Goal: Task Accomplishment & Management: Manage account settings

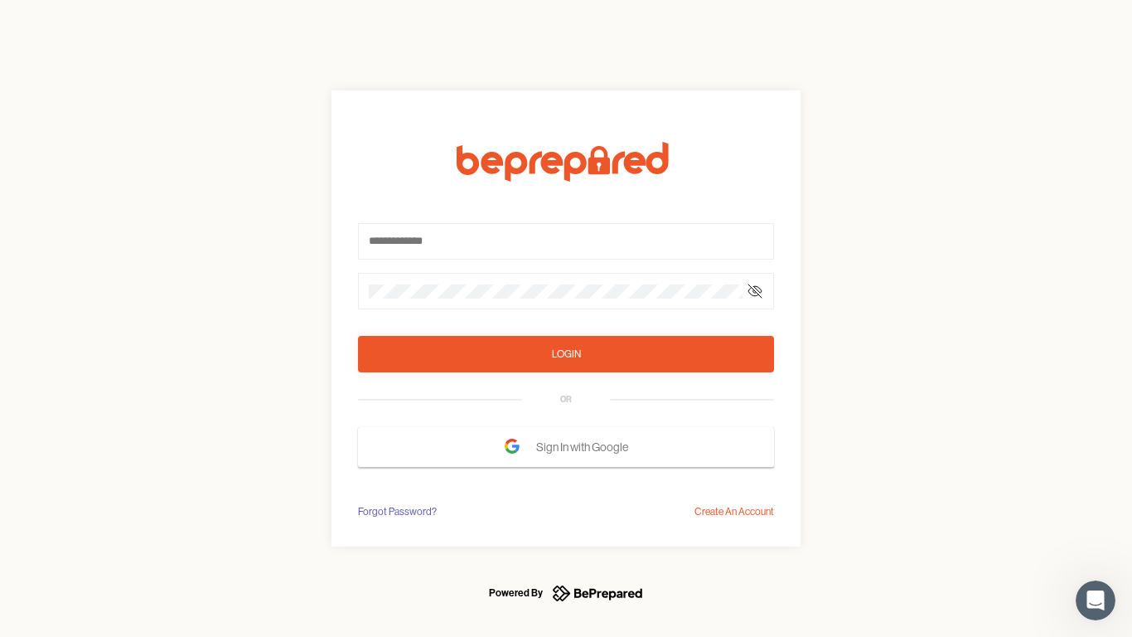
click at [566, 318] on form "Login OR Sign In with Google" at bounding box center [566, 304] width 416 height 325
click at [755, 291] on icon at bounding box center [754, 290] width 13 height 13
click at [566, 354] on div "Login" at bounding box center [566, 354] width 29 height 17
click at [566, 447] on span "Sign In with Google" at bounding box center [586, 447] width 100 height 30
click at [396, 511] on div "Forgot Password?" at bounding box center [397, 511] width 79 height 17
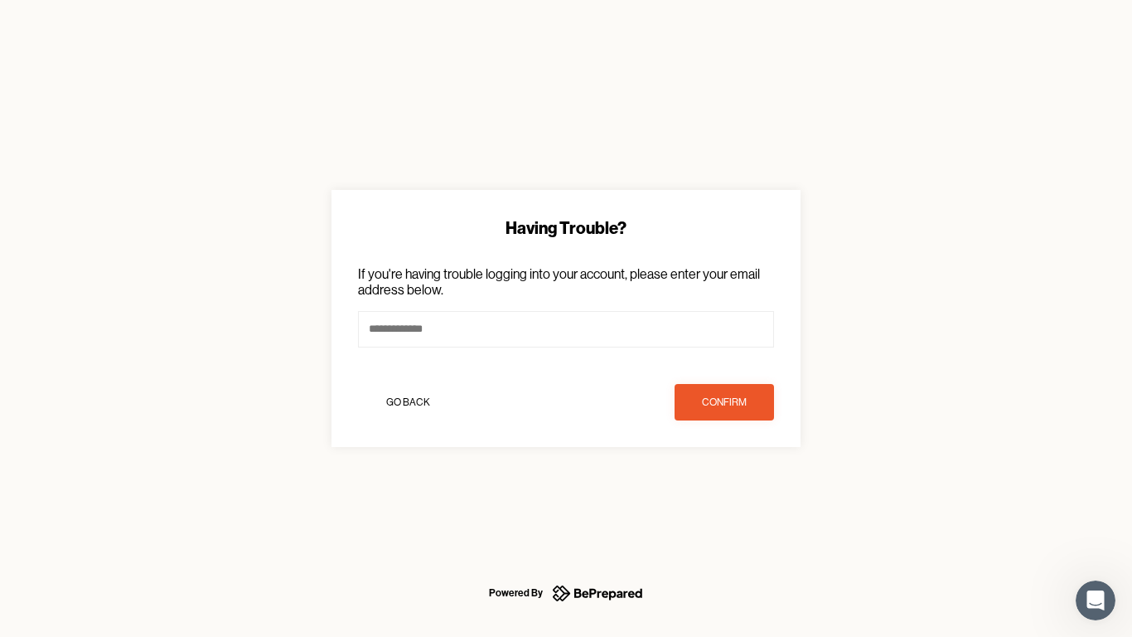
click at [734, 511] on div "Having Trouble? If you're having trouble logging into your account, please ente…" at bounding box center [566, 318] width 1132 height 637
click at [1096, 600] on icon "Open Intercom Messenger" at bounding box center [1096, 600] width 27 height 27
